Goal: Task Accomplishment & Management: Use online tool/utility

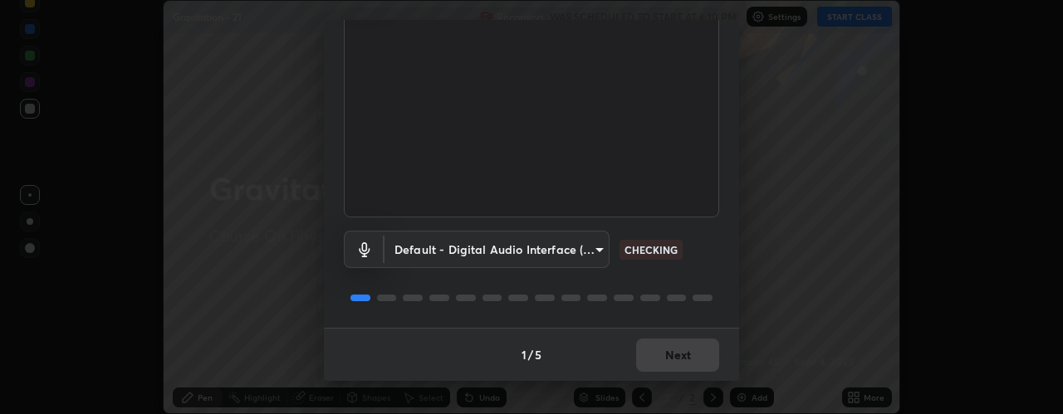
scroll to position [130, 0]
click at [667, 360] on button "Next" at bounding box center [677, 356] width 83 height 33
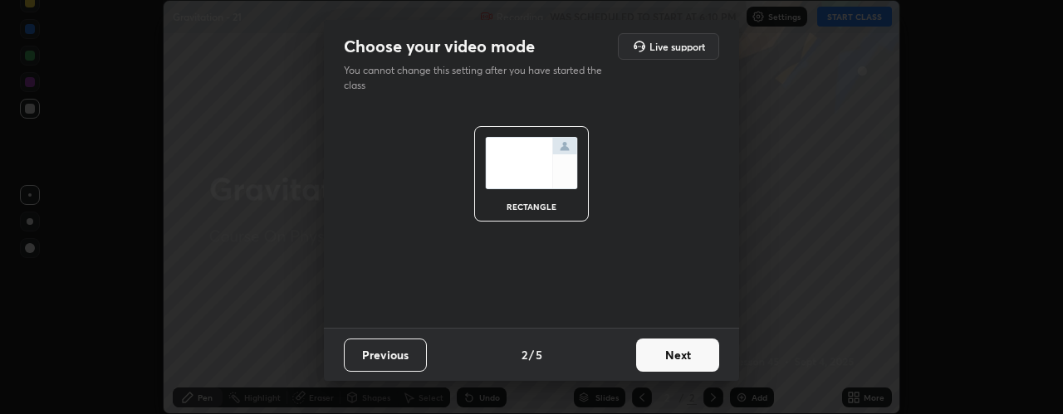
scroll to position [0, 0]
click at [666, 354] on button "Next" at bounding box center [677, 355] width 83 height 33
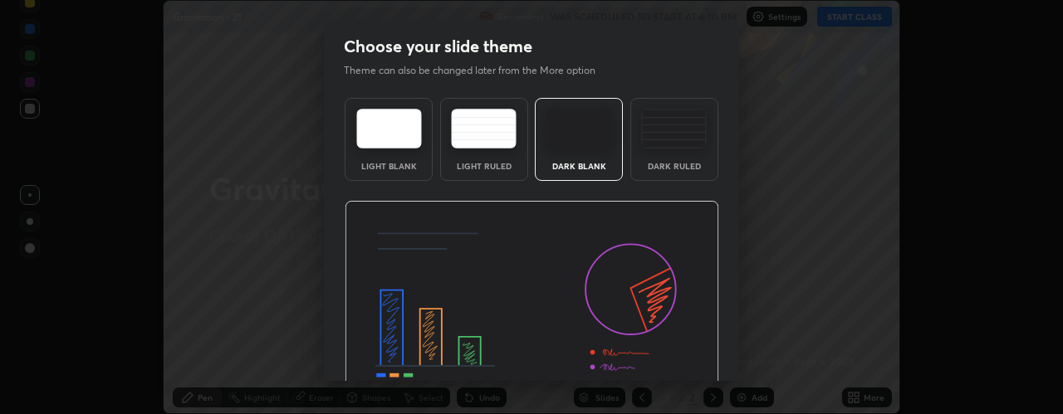
click at [662, 148] on img at bounding box center [674, 129] width 66 height 40
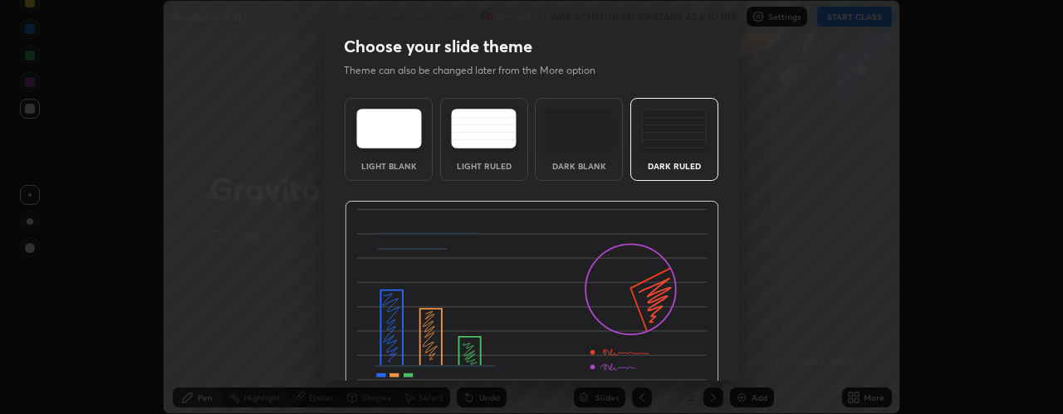
scroll to position [84, 0]
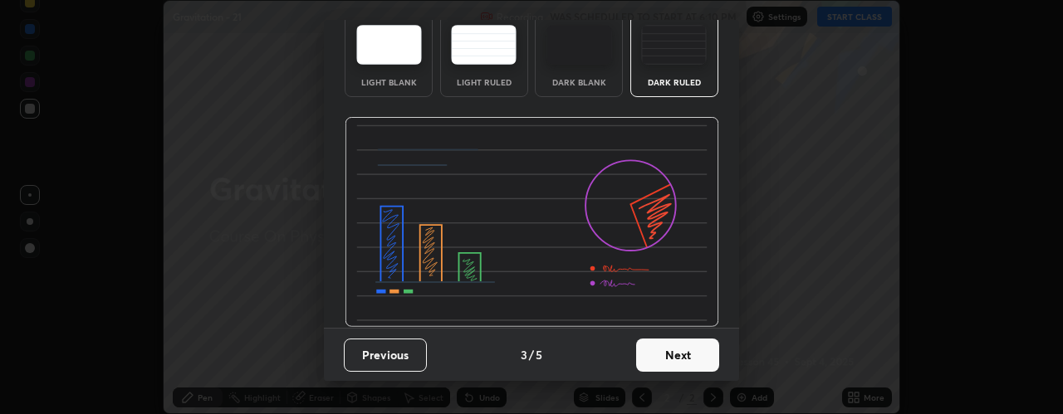
click at [663, 355] on button "Next" at bounding box center [677, 355] width 83 height 33
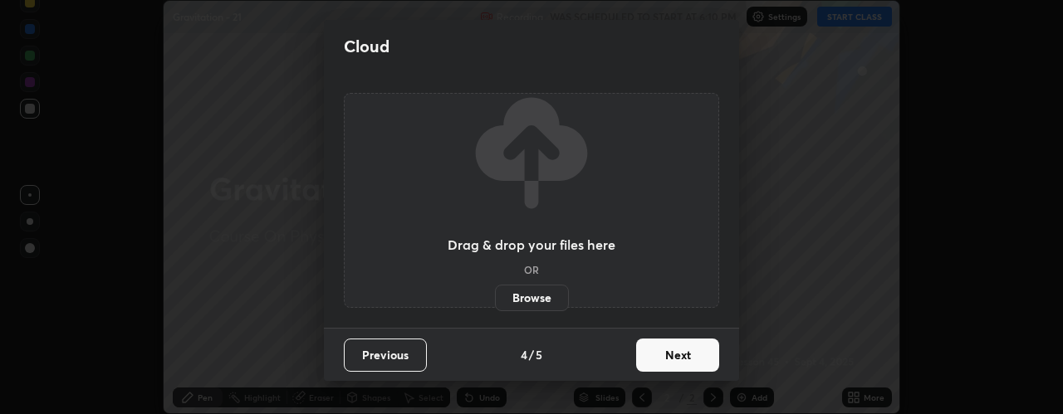
click at [675, 359] on button "Next" at bounding box center [677, 355] width 83 height 33
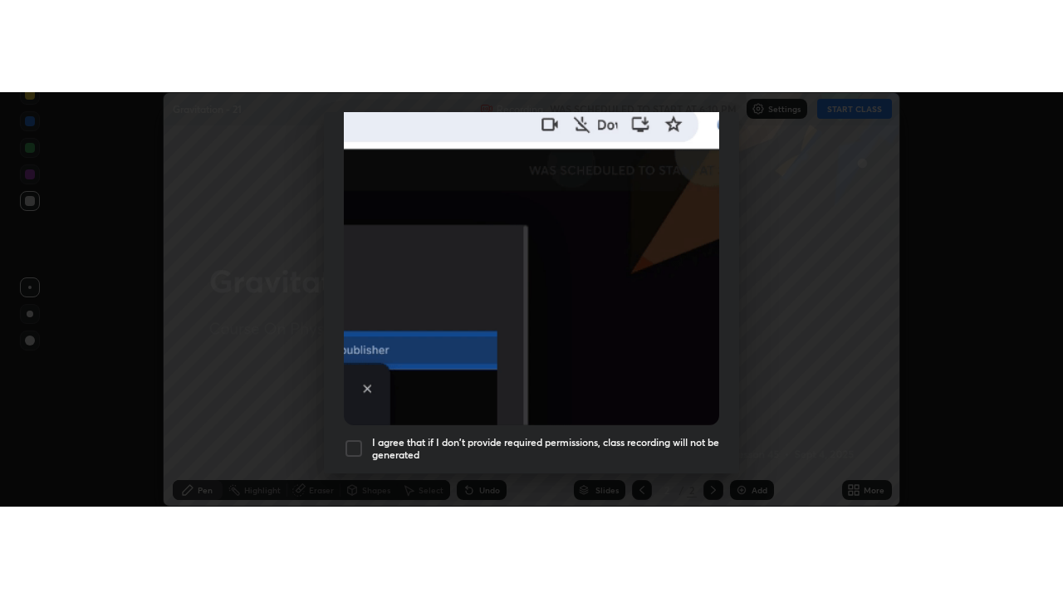
scroll to position [469, 0]
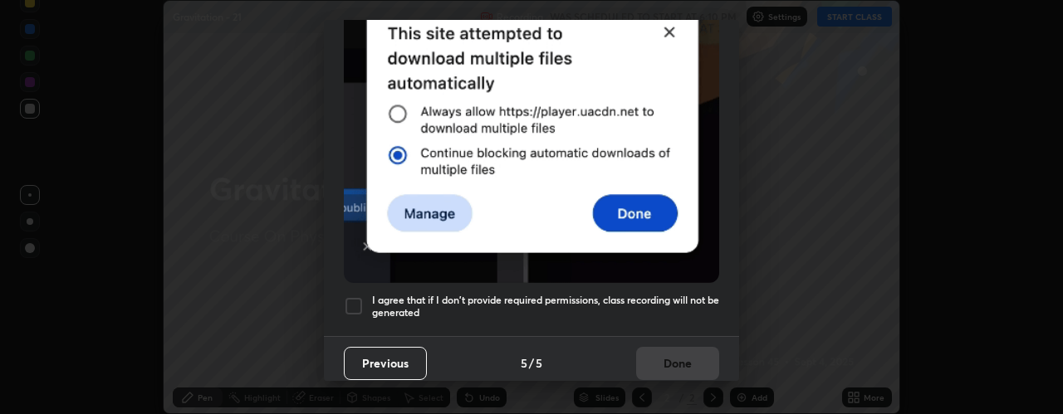
click at [360, 296] on div at bounding box center [354, 306] width 20 height 20
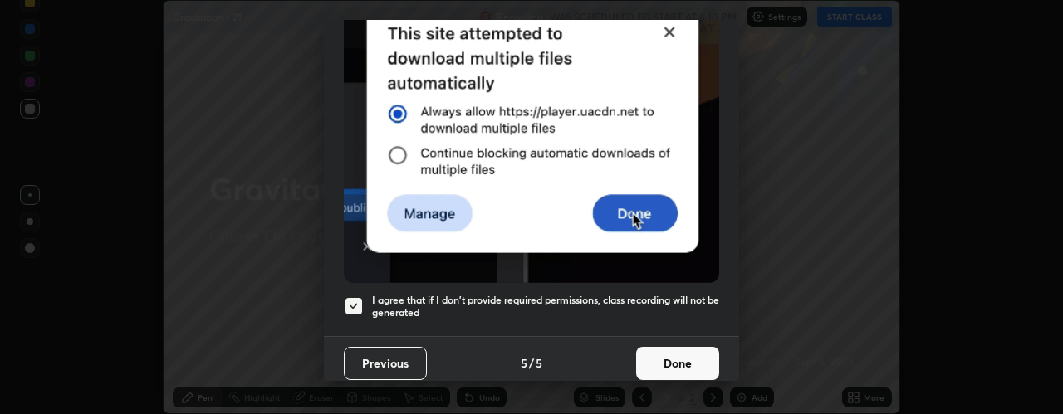
click at [663, 357] on button "Done" at bounding box center [677, 363] width 83 height 33
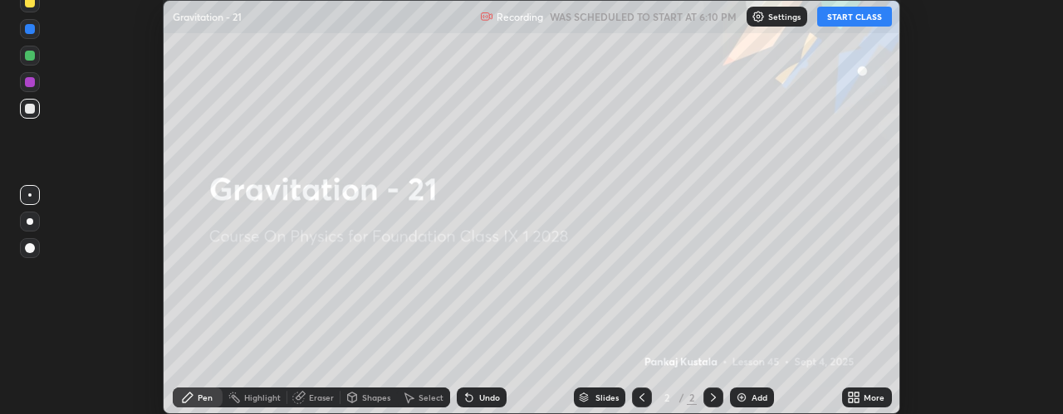
click at [743, 394] on img at bounding box center [741, 397] width 13 height 13
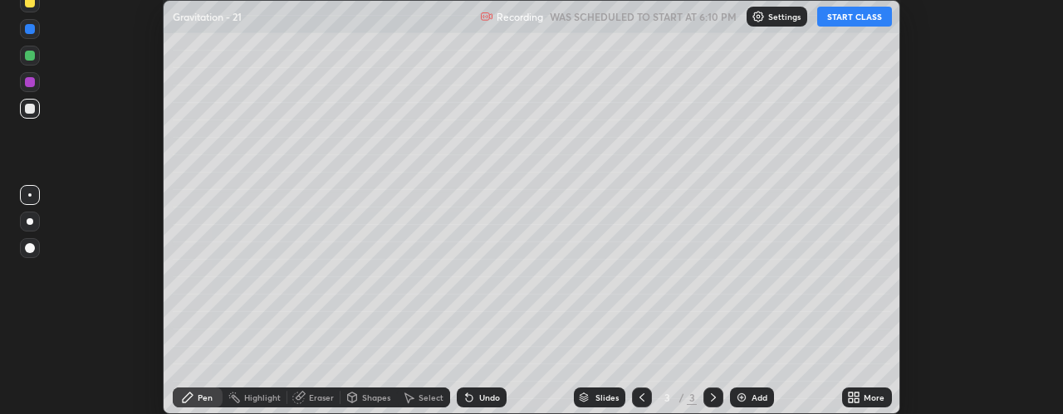
click at [856, 394] on icon at bounding box center [856, 395] width 4 height 4
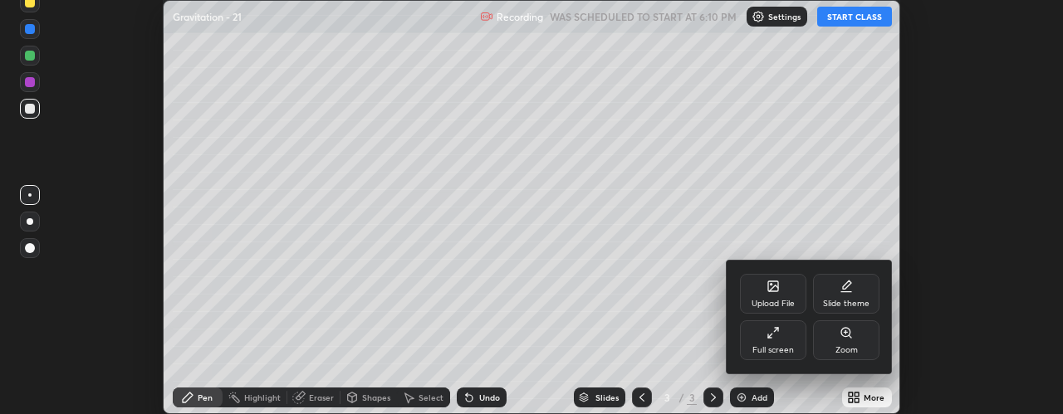
click at [771, 336] on icon at bounding box center [772, 332] width 13 height 13
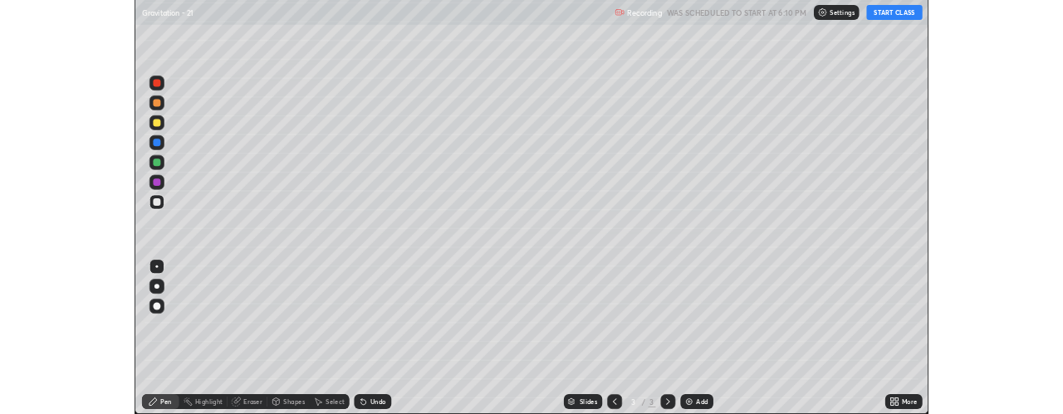
scroll to position [598, 1063]
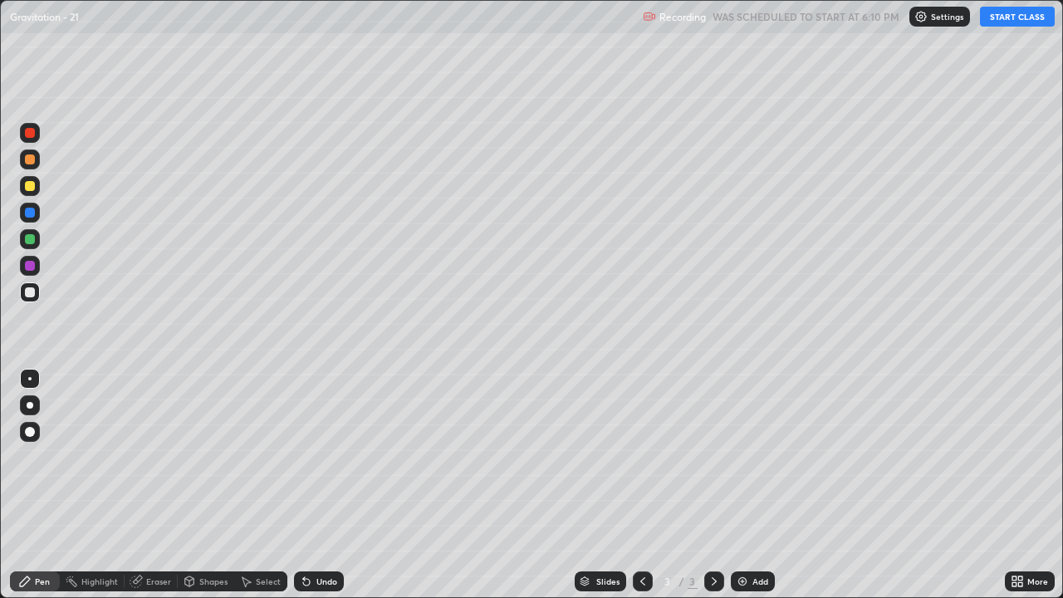
click at [1002, 21] on button "START CLASS" at bounding box center [1017, 17] width 75 height 20
click at [162, 414] on div "Eraser" at bounding box center [158, 581] width 25 height 8
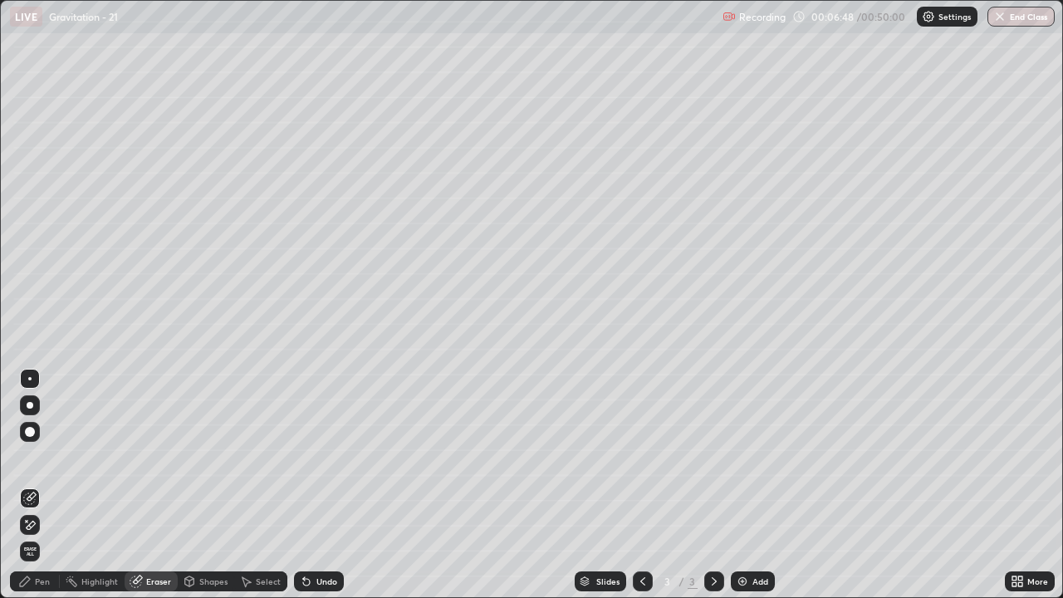
click at [44, 414] on div "Pen" at bounding box center [42, 581] width 15 height 8
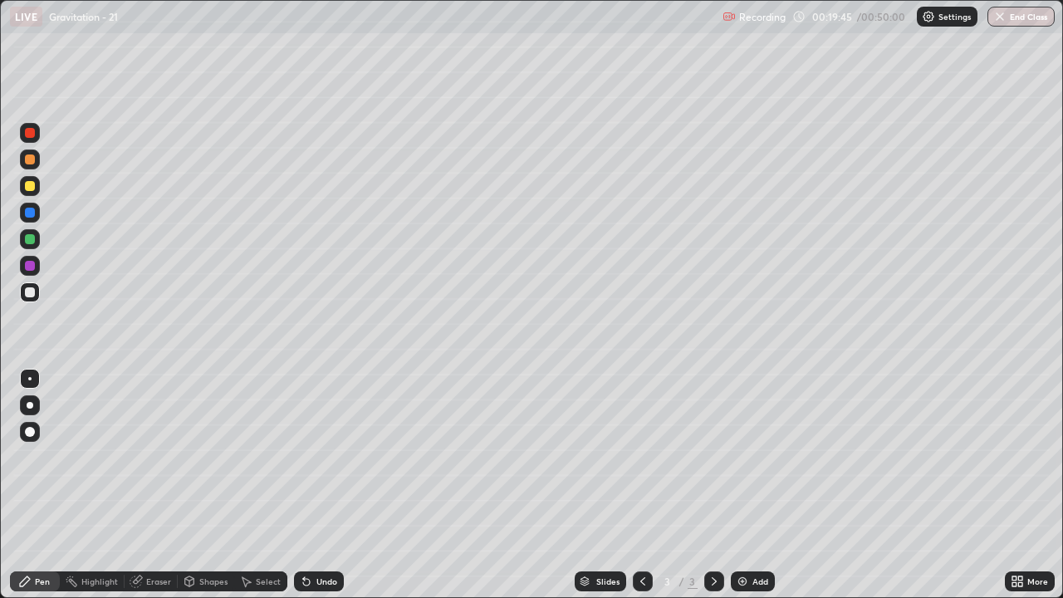
click at [753, 414] on div "Add" at bounding box center [760, 581] width 16 height 8
click at [320, 414] on div "Undo" at bounding box center [326, 581] width 21 height 8
click at [31, 239] on div at bounding box center [30, 239] width 10 height 10
click at [751, 414] on div "Add" at bounding box center [753, 581] width 44 height 20
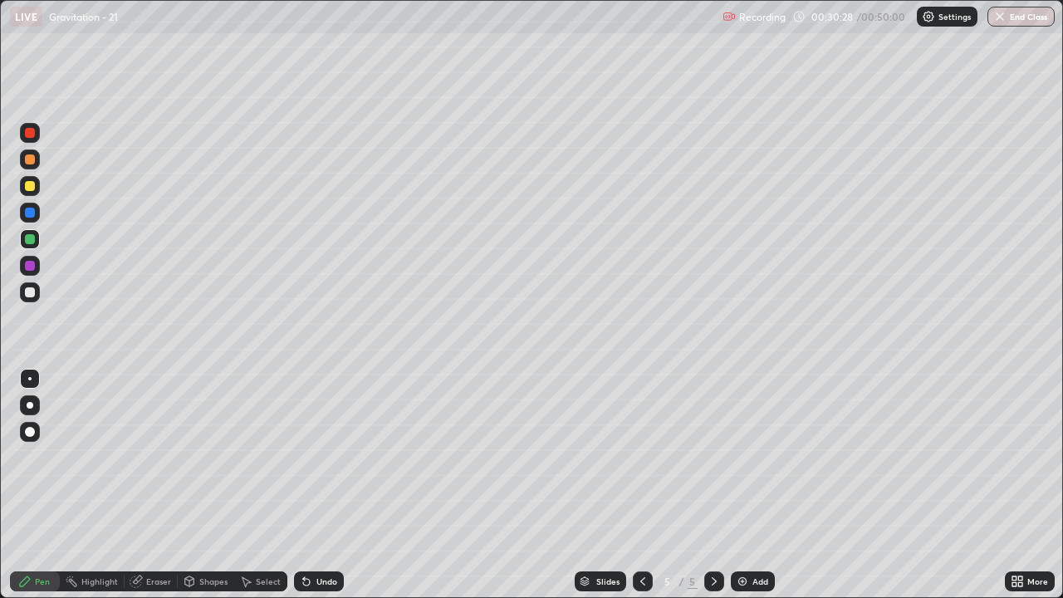
click at [32, 295] on div at bounding box center [30, 292] width 10 height 10
click at [27, 237] on div at bounding box center [30, 239] width 10 height 10
click at [153, 414] on div "Eraser" at bounding box center [158, 581] width 25 height 8
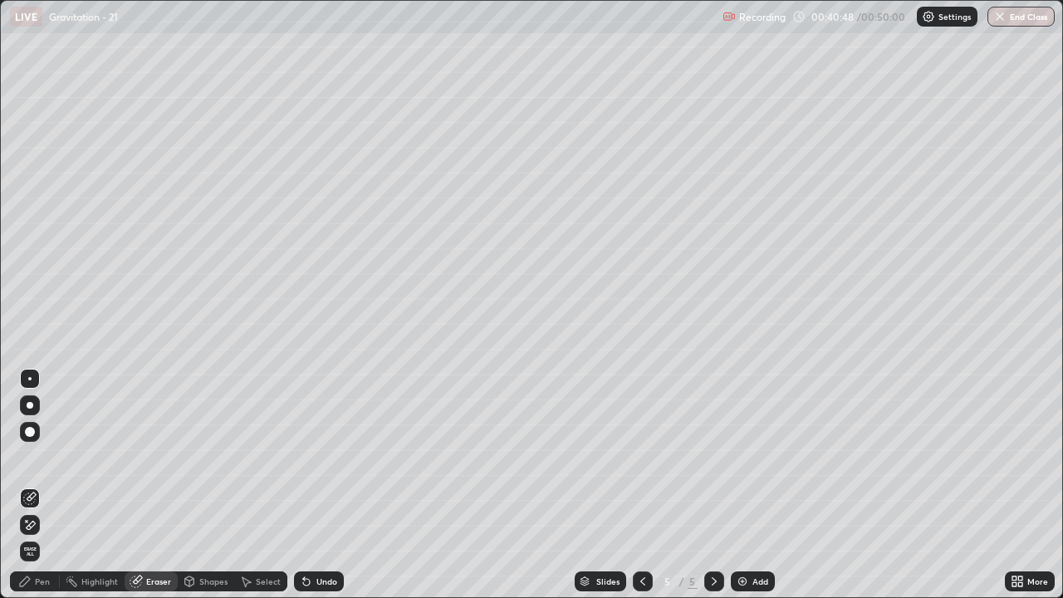
click at [44, 414] on div "Pen" at bounding box center [42, 581] width 15 height 8
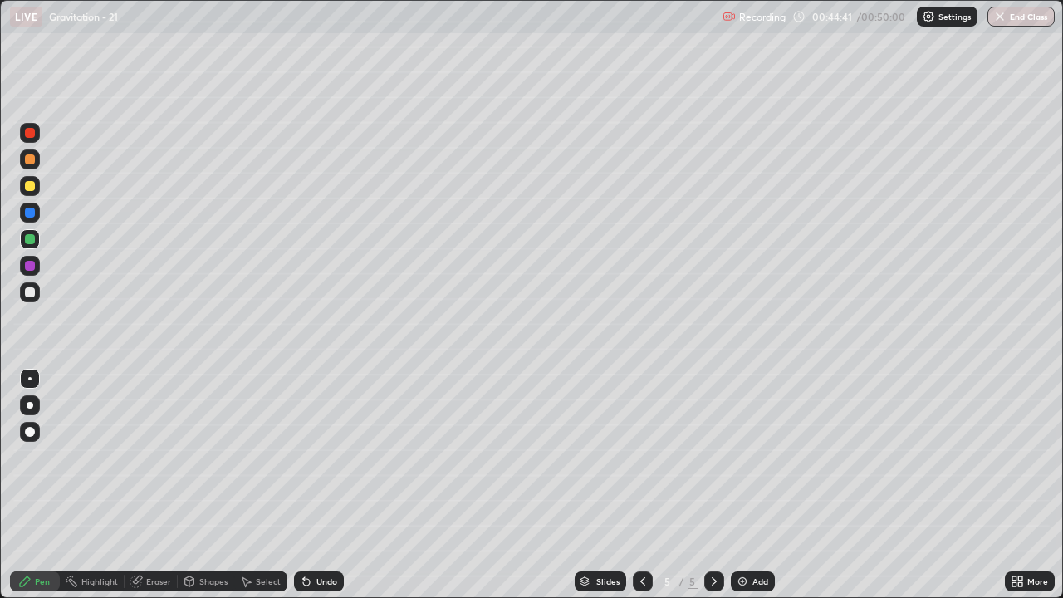
click at [319, 414] on div "Undo" at bounding box center [326, 581] width 21 height 8
click at [31, 296] on div at bounding box center [30, 292] width 10 height 10
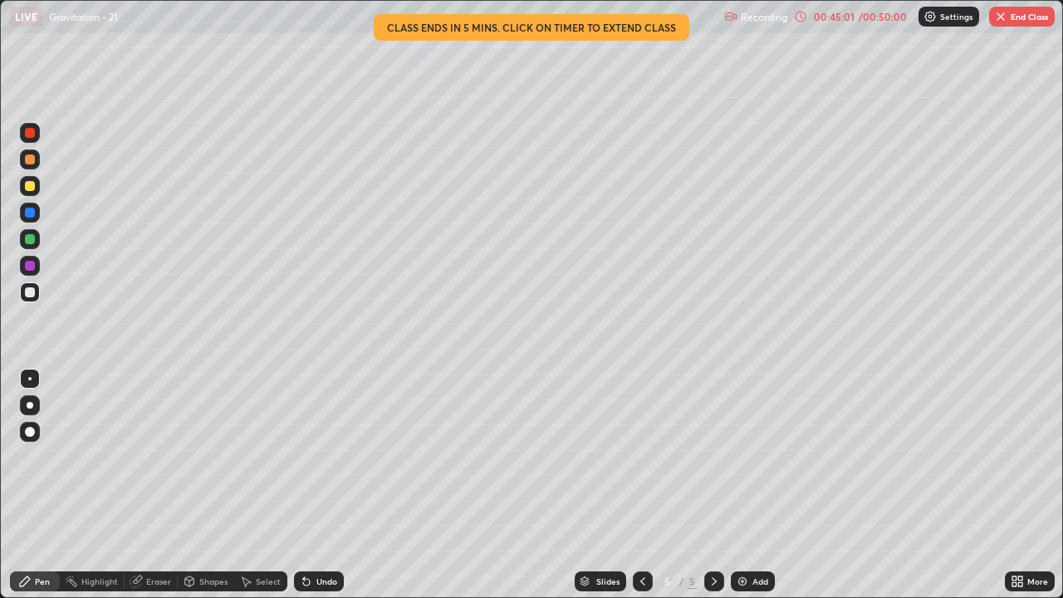
click at [321, 414] on div "Undo" at bounding box center [326, 581] width 21 height 8
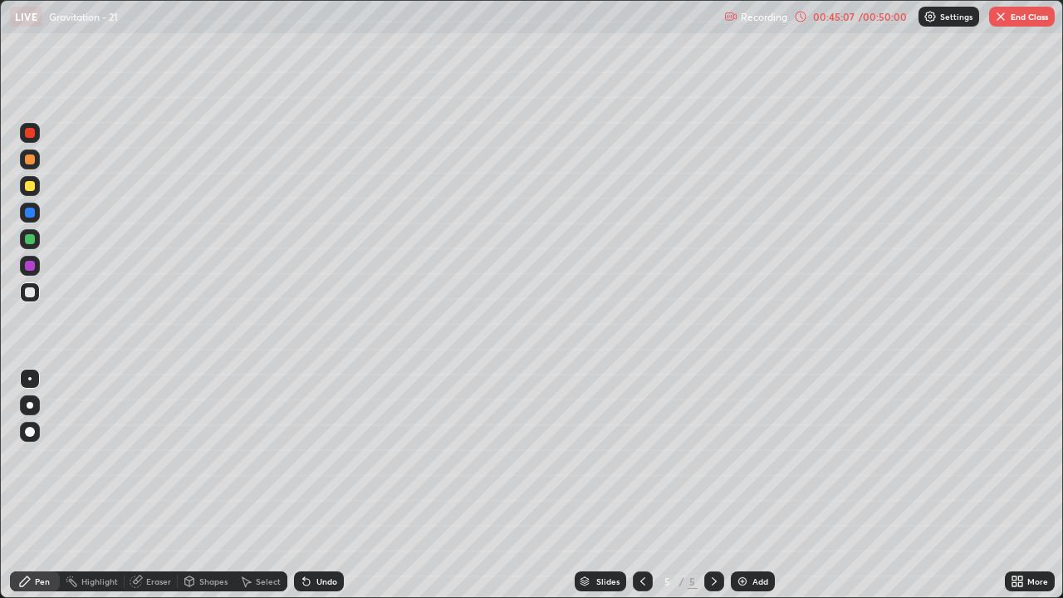
click at [32, 238] on div at bounding box center [30, 239] width 10 height 10
click at [155, 414] on div "Eraser" at bounding box center [158, 581] width 25 height 8
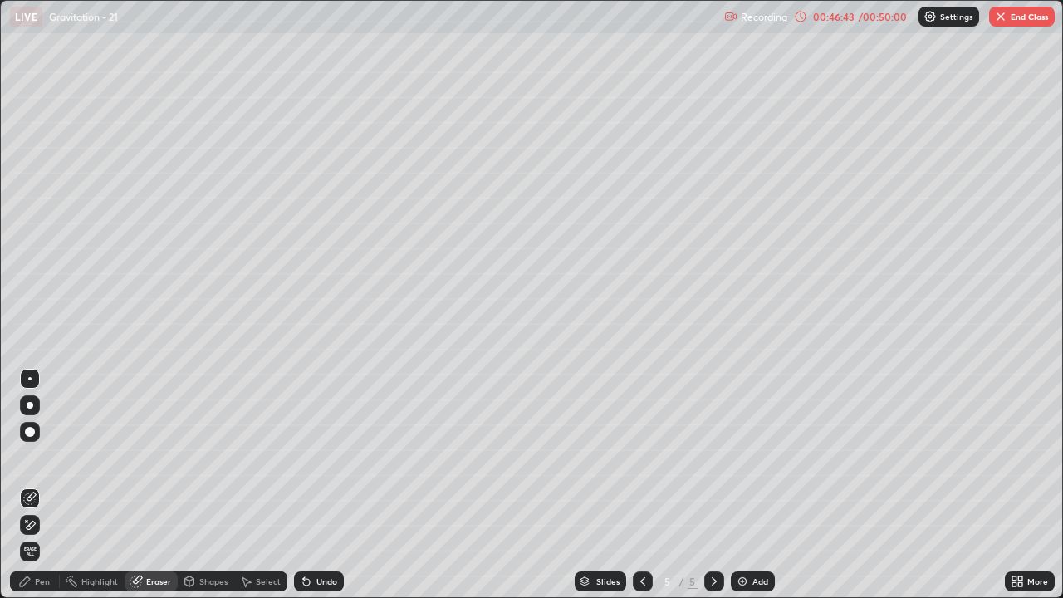
click at [32, 414] on icon at bounding box center [31, 496] width 9 height 8
click at [44, 414] on div "Pen" at bounding box center [42, 581] width 15 height 8
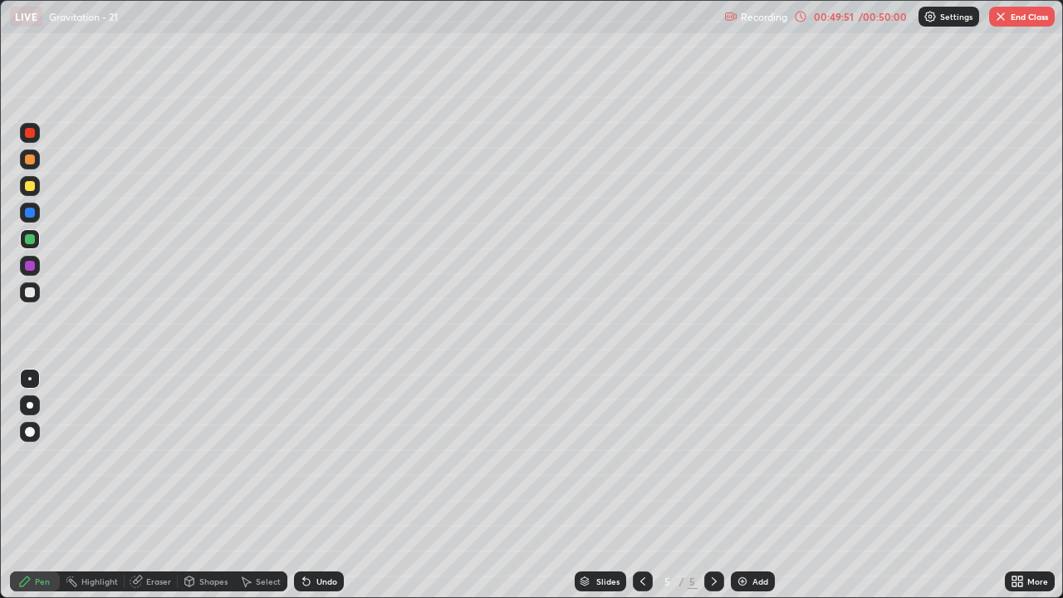
click at [33, 265] on div at bounding box center [30, 266] width 10 height 10
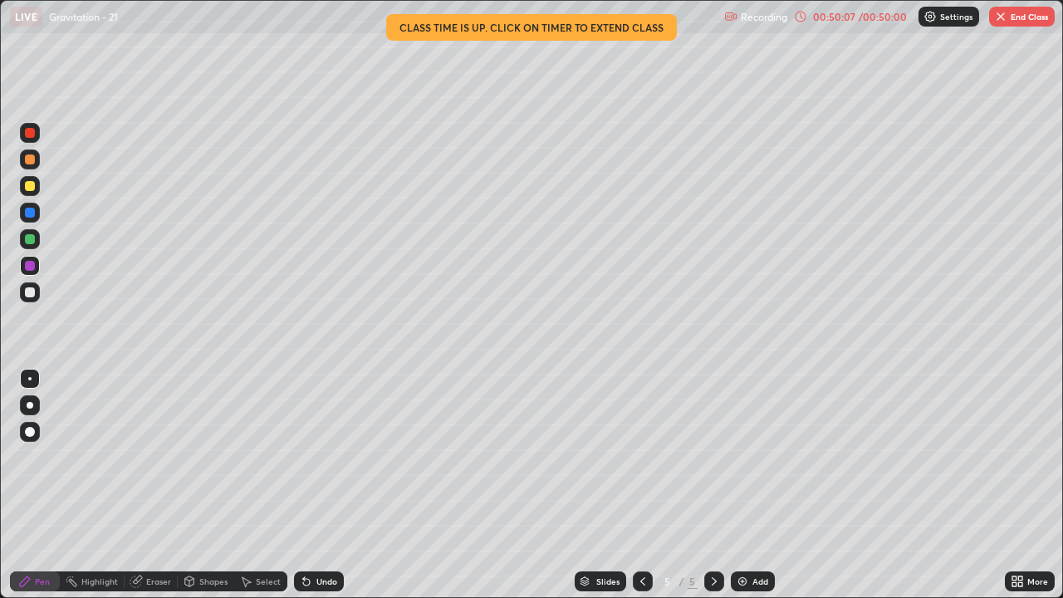
click at [840, 16] on div "00:50:07" at bounding box center [833, 17] width 47 height 10
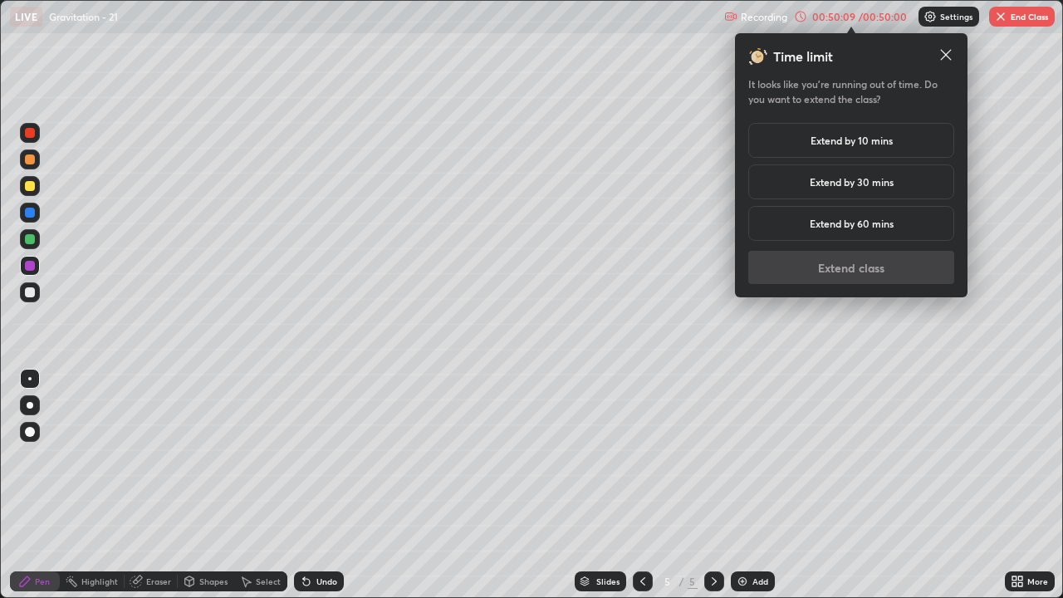
click at [873, 140] on h5 "Extend by 10 mins" at bounding box center [851, 140] width 82 height 15
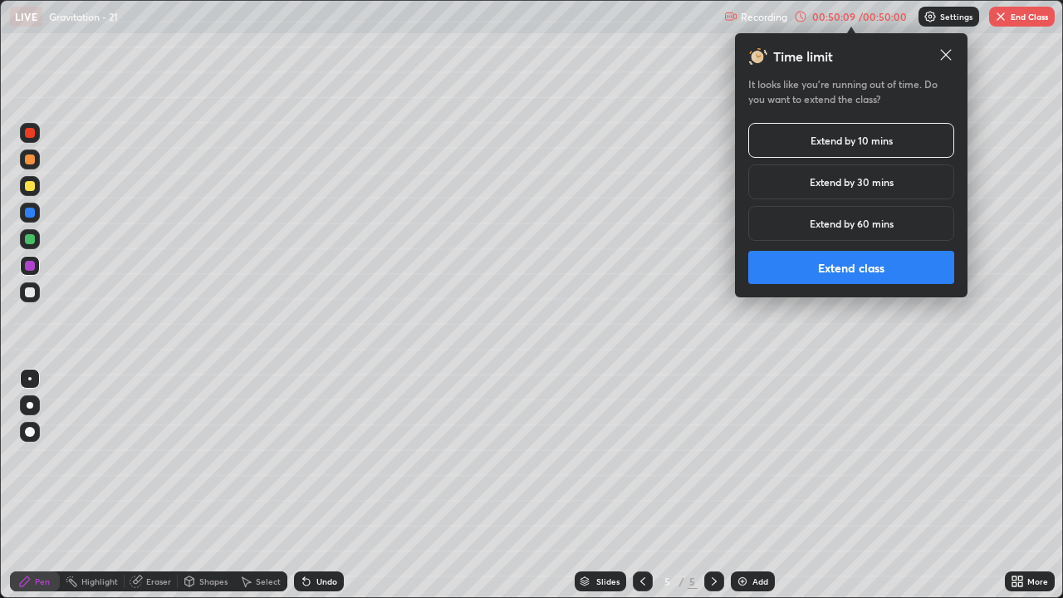
click at [861, 269] on button "Extend class" at bounding box center [851, 267] width 206 height 33
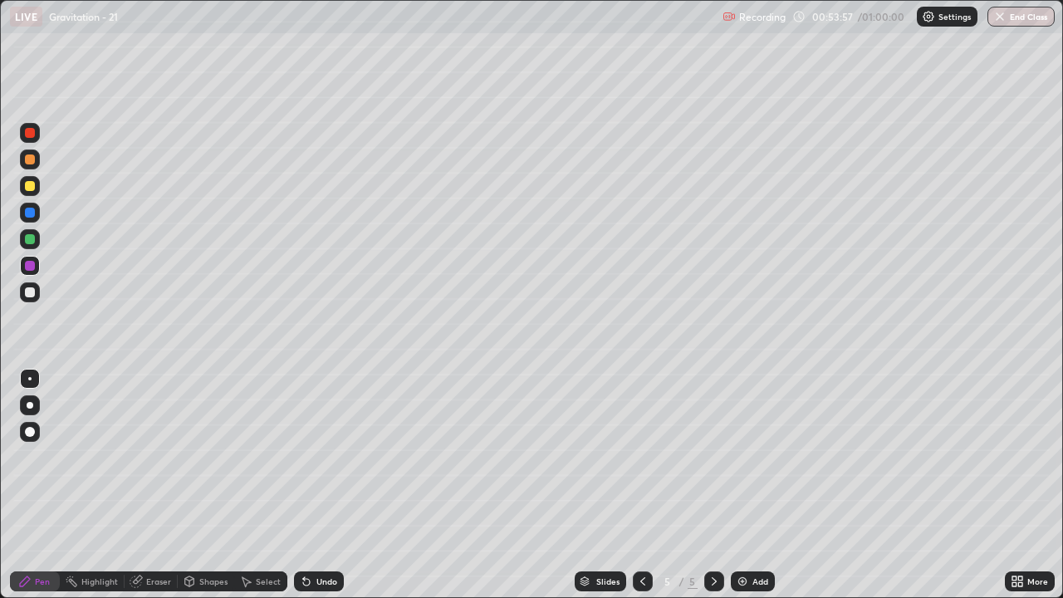
click at [1016, 22] on button "End Class" at bounding box center [1020, 17] width 67 height 20
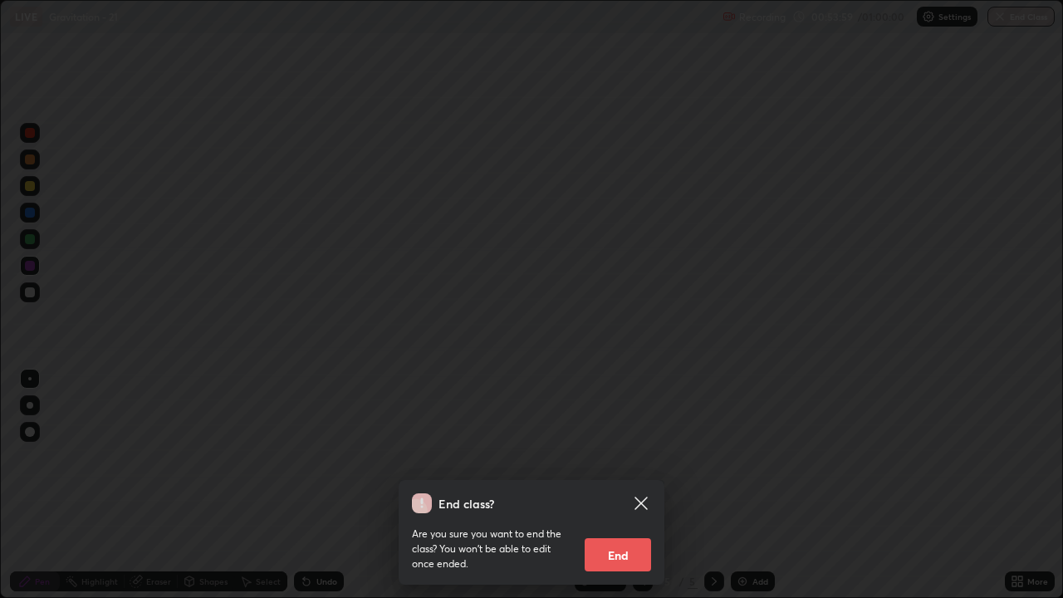
click at [626, 414] on button "End" at bounding box center [618, 554] width 66 height 33
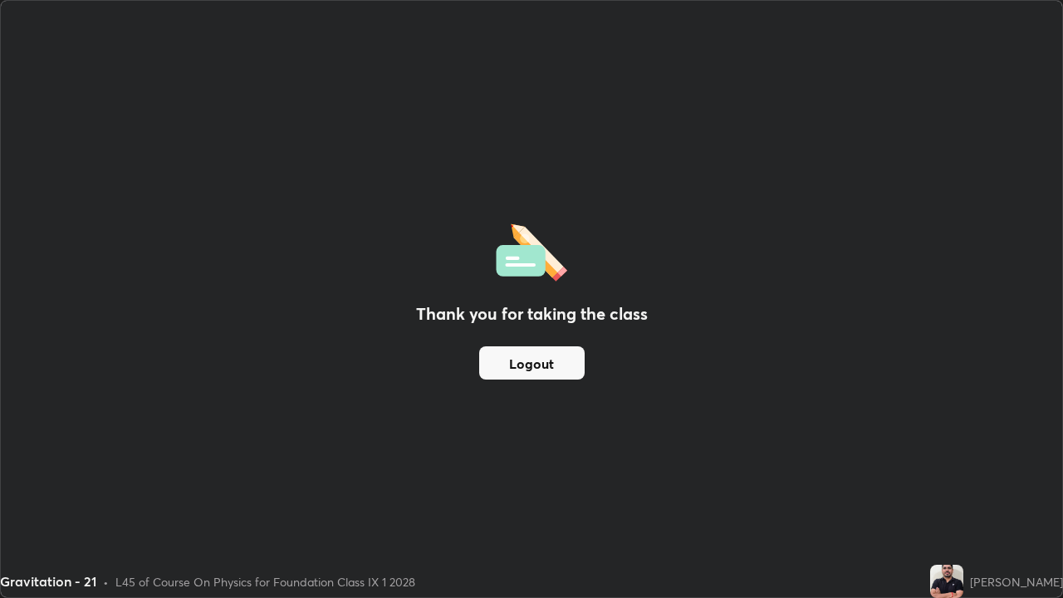
click at [648, 272] on div "Thank you for taking the class Logout" at bounding box center [531, 299] width 1061 height 596
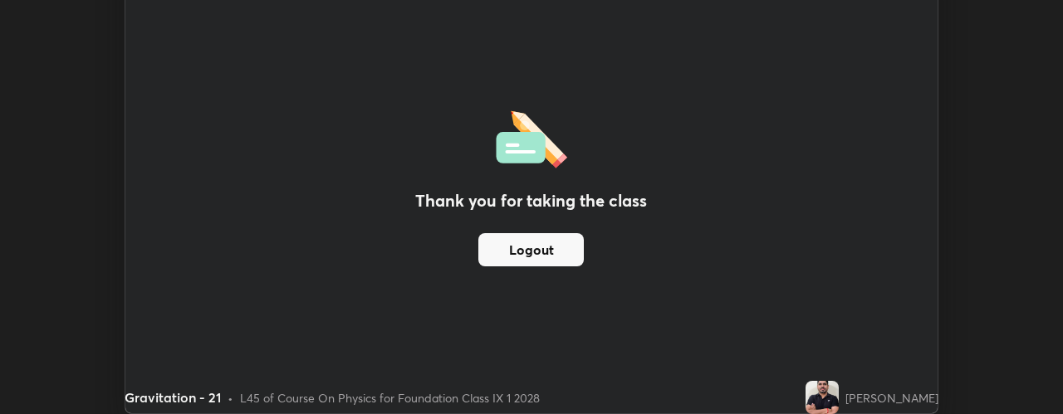
scroll to position [82623, 81974]
